Goal: Transaction & Acquisition: Purchase product/service

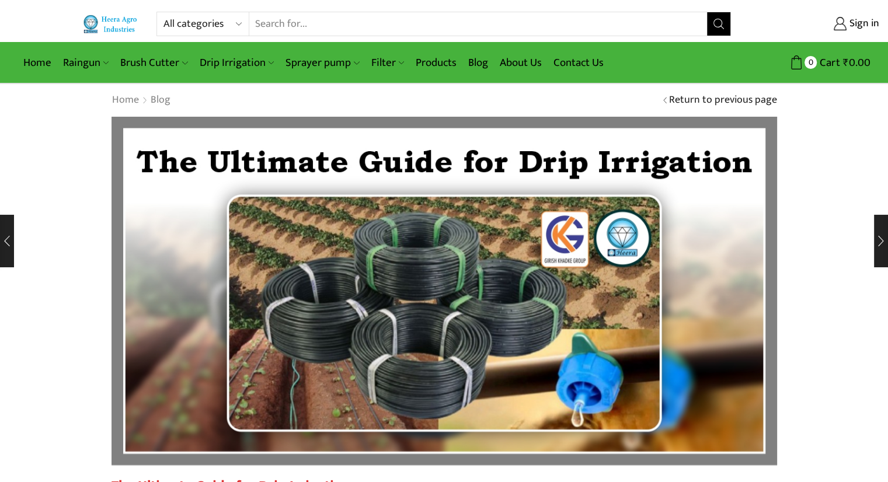
drag, startPoint x: 892, startPoint y: 20, endPoint x: 871, endPoint y: 3, distance: 27.4
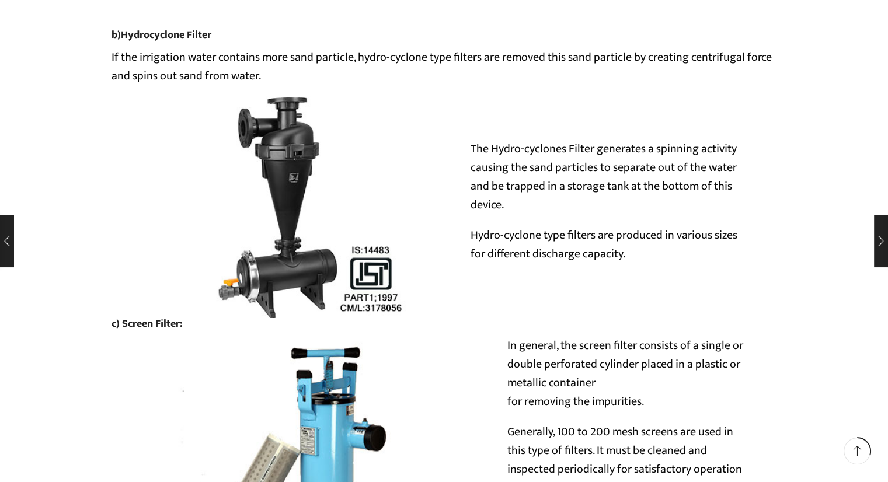
scroll to position [3899, 0]
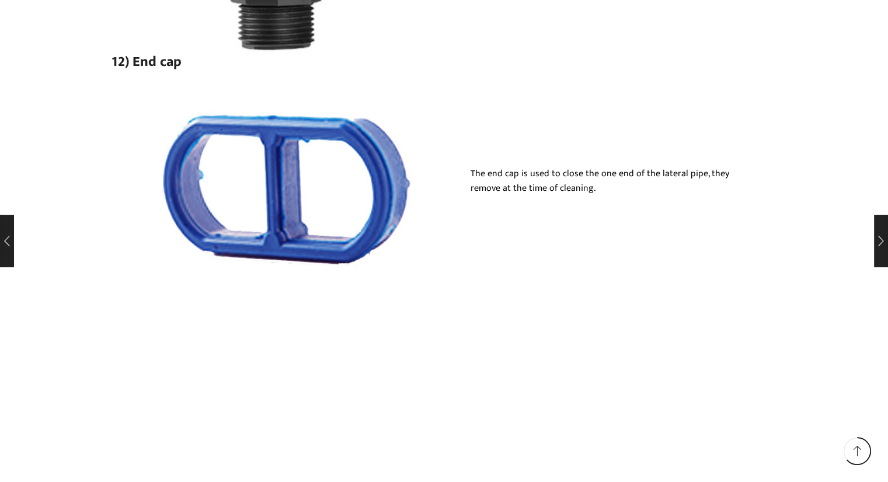
scroll to position [8009, 0]
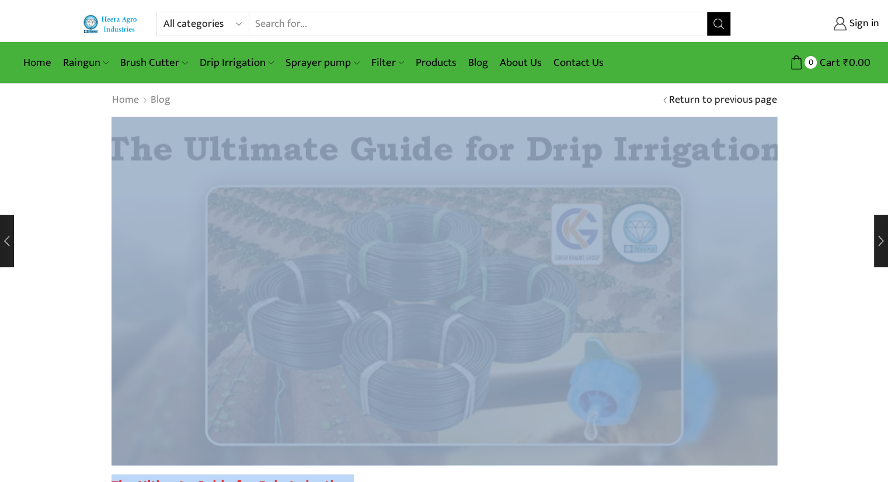
drag, startPoint x: 581, startPoint y: 198, endPoint x: 131, endPoint y: 181, distance: 449.8
copy article "The Ultimate Guide for Drip Irrigation December 16, 2019 / Posted by Girish Kha…"
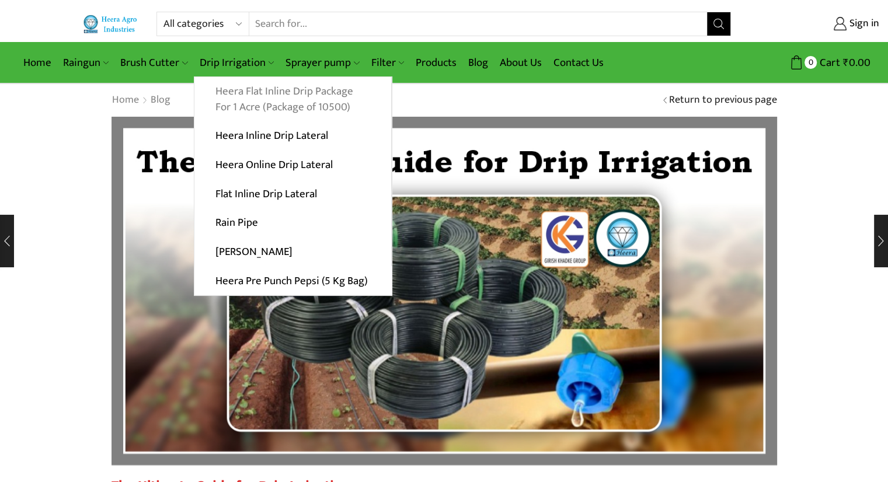
click at [243, 101] on link "Heera Flat Inline Drip Package For 1 Acre (Package of 10500)" at bounding box center [292, 99] width 197 height 45
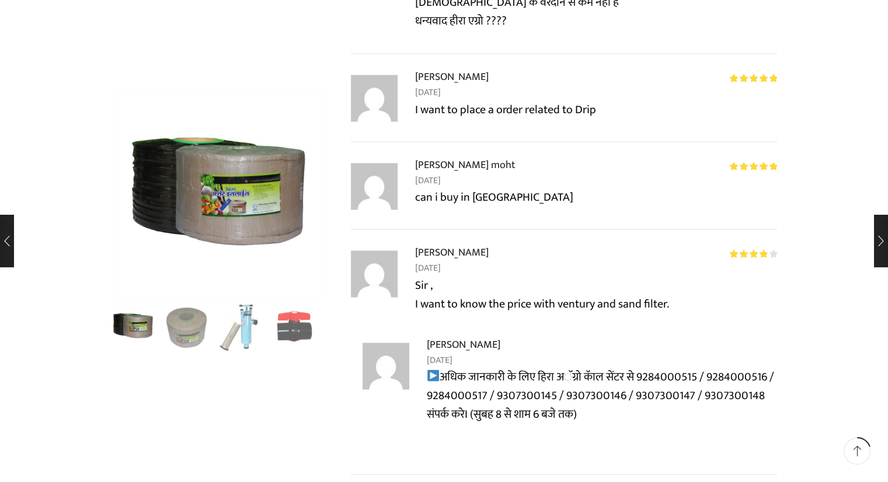
scroll to position [2280, 0]
